Goal: Information Seeking & Learning: Learn about a topic

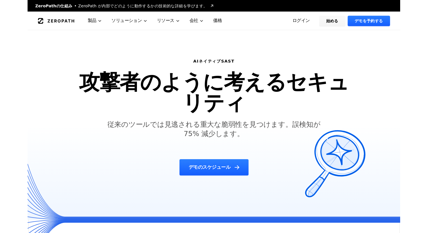
scroll to position [1178, 0]
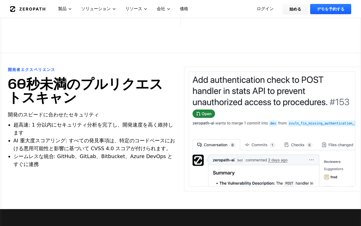
click at [122, 136] on li "AI 重大度スコアリング: すべての発見事項は、特定のコードベースにおける悪用可能性と影響に基づいて CVSS 4.0 スコアが付けられます。" at bounding box center [94, 144] width 163 height 16
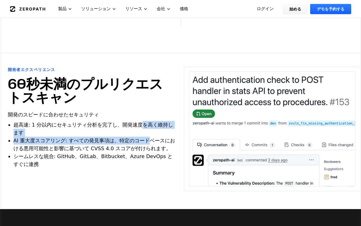
drag, startPoint x: 127, startPoint y: 97, endPoint x: 127, endPoint y: 106, distance: 9.0
click at [127, 121] on ul "超高速: 1 分以内にセキュリティ分析を完了し、開発速度を高く維持します AI 重大度スコアリング: すべての発見事項は、特定のコードベースにおける悪用可能性…" at bounding box center [94, 144] width 163 height 47
click at [127, 137] on font "AI 重大度スコアリング: すべての発見事項は、特定のコードベースにおける悪用可能性と影響に基づいて CVSS 4.0 スコアが付けられます。" at bounding box center [94, 144] width 162 height 14
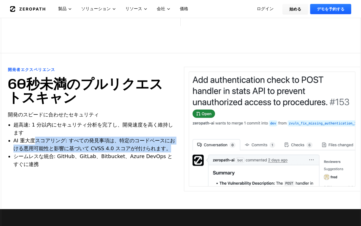
drag, startPoint x: 128, startPoint y: 111, endPoint x: 35, endPoint y: 103, distance: 92.6
click at [35, 136] on li "AI 重大度スコアリング: すべての発見事項は、特定のコードベースにおける悪用可能性と影響に基づいて CVSS 4.0 スコアが付けられます。" at bounding box center [94, 144] width 163 height 16
click at [35, 137] on font "AI 重大度スコアリング: すべての発見事項は、特定のコードベースにおける悪用可能性と影響に基づいて CVSS 4.0 スコアが付けられます。" at bounding box center [94, 144] width 162 height 14
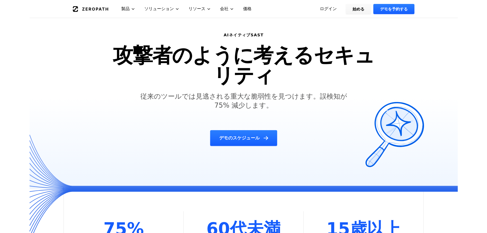
scroll to position [0, 0]
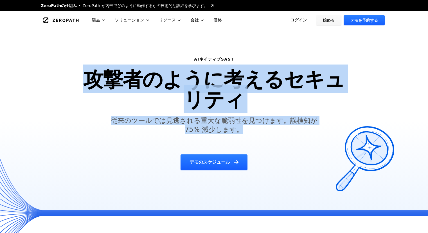
drag, startPoint x: 89, startPoint y: 77, endPoint x: 238, endPoint y: 133, distance: 159.9
click at [238, 133] on div "AIネイティブSAST 攻撃者のように考えるセキュリティ 従来のツールでは見逃される重大な脆弱性を見つけます。誤検知が 75% 減少します。 デモのスケジュール" at bounding box center [214, 112] width 288 height 127
click at [238, 133] on h5 "従来のツールでは見逃される重大な脆弱性を見つけます。誤検知が 75% 減少します。" at bounding box center [214, 125] width 216 height 18
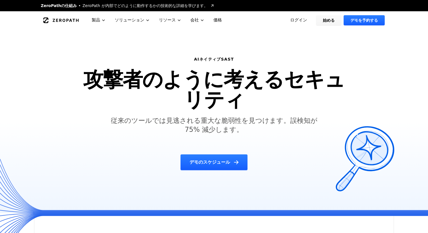
click at [239, 134] on div "AIネイティブSAST 攻撃者のように考えるセキュリティ 従来のツールでは見逃される重大な脆弱性を見つけます。誤検知が 75% 減少します。 デモのスケジュール" at bounding box center [214, 112] width 288 height 127
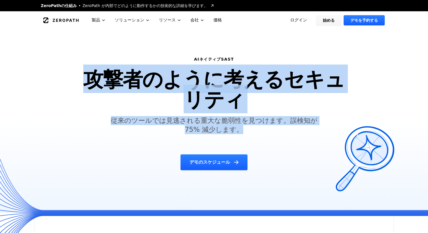
drag, startPoint x: 239, startPoint y: 134, endPoint x: 81, endPoint y: 83, distance: 166.7
click at [81, 83] on div "AIネイティブSAST 攻撃者のように考えるセキュリティ 従来のツールでは見逃される重大な脆弱性を見つけます。誤検知が 75% 減少します。 デモのスケジュール" at bounding box center [214, 112] width 288 height 127
click at [81, 83] on h1 "攻撃者のように考えるセキュリティ" at bounding box center [214, 89] width 274 height 40
drag, startPoint x: 193, startPoint y: 57, endPoint x: 231, endPoint y: 132, distance: 83.9
click at [231, 132] on div "AIネイティブSAST 攻撃者のように考えるセキュリティ 従来のツールでは見逃される重大な脆弱性を見つけます。誤検知が 75% 減少します。 デモのスケジュール" at bounding box center [214, 112] width 288 height 127
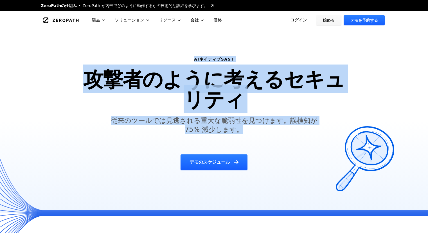
click at [231, 132] on h5 "従来のツールでは見逃される重大な脆弱性を見つけます。誤検知が 75% 減少します。" at bounding box center [214, 125] width 216 height 18
drag, startPoint x: 237, startPoint y: 130, endPoint x: 86, endPoint y: 49, distance: 171.0
click at [86, 49] on div "AIネイティブSAST 攻撃者のように考えるセキュリティ 従来のツールでは見逃される重大な脆弱性を見つけます。誤検知が 75% 減少します。 デモのスケジュール" at bounding box center [214, 120] width 360 height 183
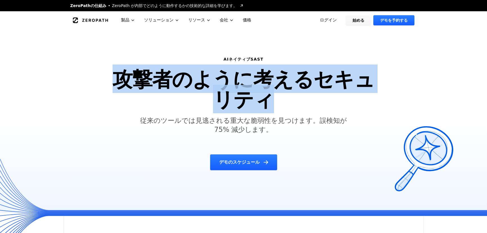
drag, startPoint x: 272, startPoint y: 97, endPoint x: 59, endPoint y: 73, distance: 214.7
click at [59, 73] on div "AIネイティブSAST 攻撃者のように考えるセキュリティ 従来のツールでは見逃される重大な脆弱性を見つけます。誤検知が 75% 減少します。 デモのスケジュール" at bounding box center [243, 120] width 487 height 183
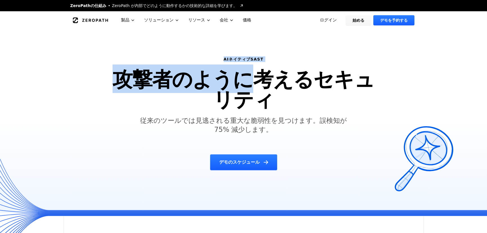
drag, startPoint x: 176, startPoint y: 53, endPoint x: 252, endPoint y: 87, distance: 83.4
click at [252, 87] on div "AIネイティブSAST 攻撃者のように考えるセキュリティ 従来のツールでは見逃される重大な脆弱性を見つけます。誤検知が 75% 減少します。 デモのスケジュール" at bounding box center [244, 112] width 288 height 127
click at [252, 87] on font "攻撃者のように考えるセキュリティ" at bounding box center [243, 88] width 262 height 49
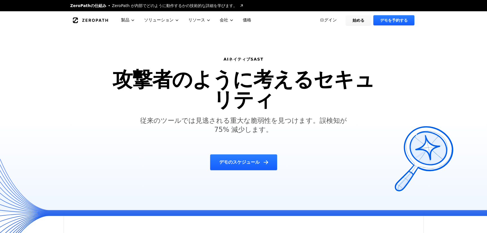
click at [286, 110] on div "AIネイティブSAST 攻撃者のように考えるセキュリティ 従来のツールでは見逃される重大な脆弱性を見つけます。誤検知が 75% 減少します。 デモのスケジュール" at bounding box center [244, 112] width 288 height 127
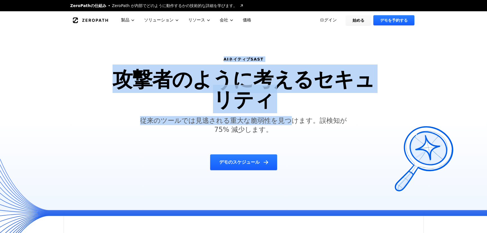
drag, startPoint x: 269, startPoint y: 123, endPoint x: 186, endPoint y: 56, distance: 107.2
click at [186, 56] on div "AIネイティブSAST 攻撃者のように考えるセキュリティ 従来のツールでは見逃される重大な脆弱性を見つけます。誤検知が 75% 減少します。 デモのスケジュール" at bounding box center [244, 112] width 288 height 127
drag, startPoint x: 210, startPoint y: 53, endPoint x: 268, endPoint y: 123, distance: 91.3
click at [268, 123] on div "AIネイティブSAST 攻撃者のように考えるセキュリティ 従来のツールでは見逃される重大な脆弱性を見つけます。誤検知が 75% 減少します。 デモのスケジュール" at bounding box center [244, 112] width 288 height 127
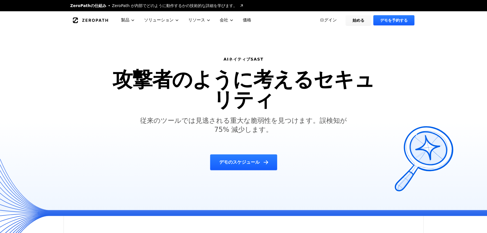
click at [264, 129] on h5 "従来のツールでは見逃される重大な脆弱性を見つけます。誤検知が 75% 減少します。" at bounding box center [244, 125] width 216 height 18
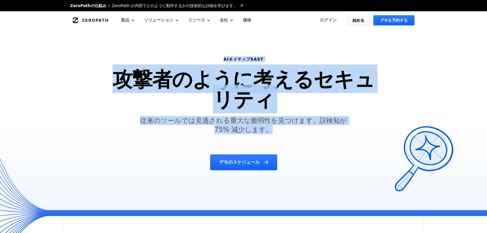
drag, startPoint x: 277, startPoint y: 139, endPoint x: 189, endPoint y: 56, distance: 120.4
click at [189, 56] on div "AIネイティブSAST 攻撃者のように考えるセキュリティ 従来のツールでは見逃される重大な脆弱性を見つけます。誤検知が 75% 減少します。 デモのスケジュール" at bounding box center [244, 112] width 288 height 127
click at [189, 56] on h6 "AIネイティブSAST" at bounding box center [243, 59] width 274 height 6
